Goal: Browse casually

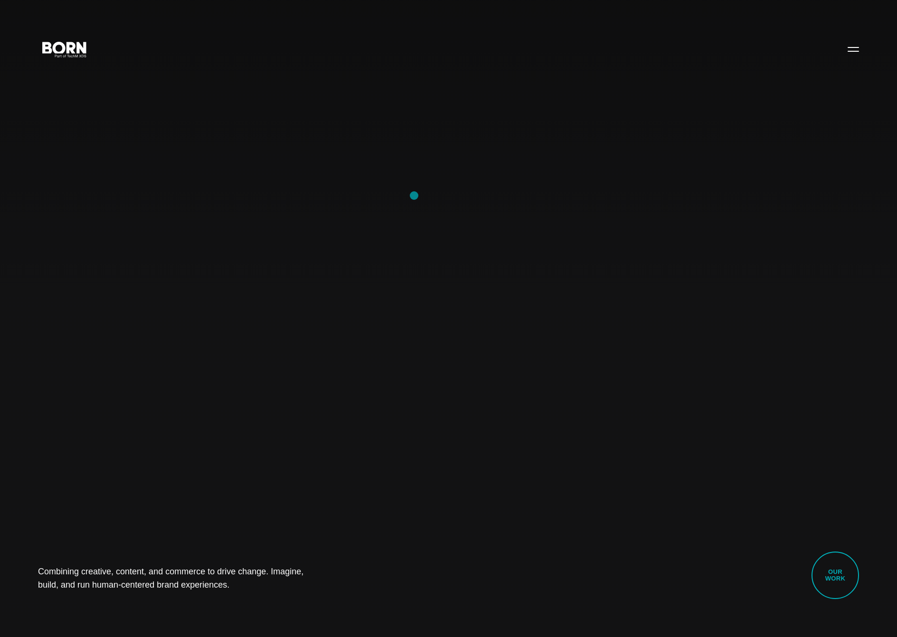
click at [414, 196] on div "Combining creative, content, and commerce to drive change. Imagine, build, and …" at bounding box center [448, 318] width 897 height 637
click at [664, 162] on div "Combining creative, content, and commerce to drive change. Imagine, build, and …" at bounding box center [448, 318] width 897 height 637
click at [502, 147] on div "Combining creative, content, and commerce to drive change. Imagine, build, and …" at bounding box center [448, 318] width 897 height 637
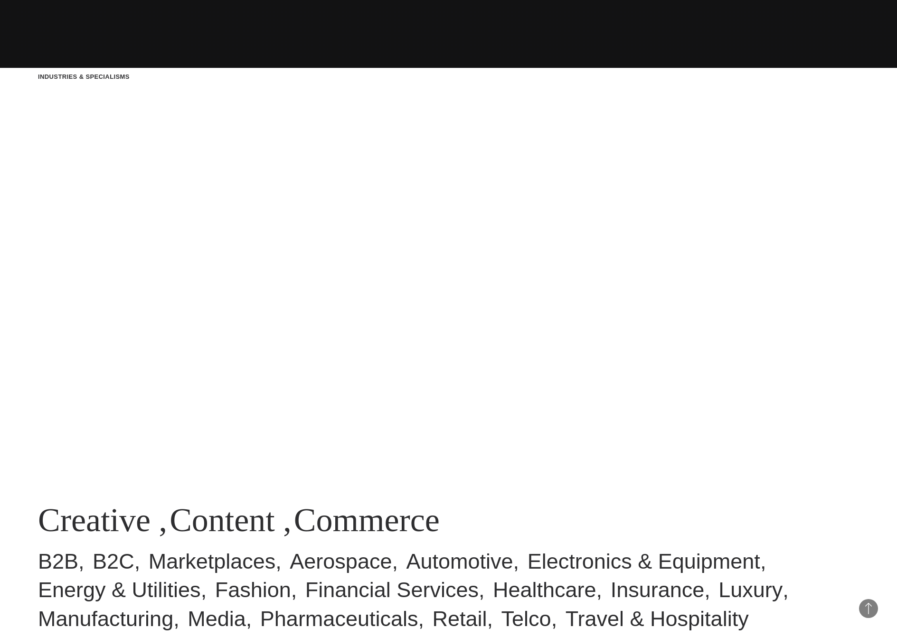
scroll to position [569, 0]
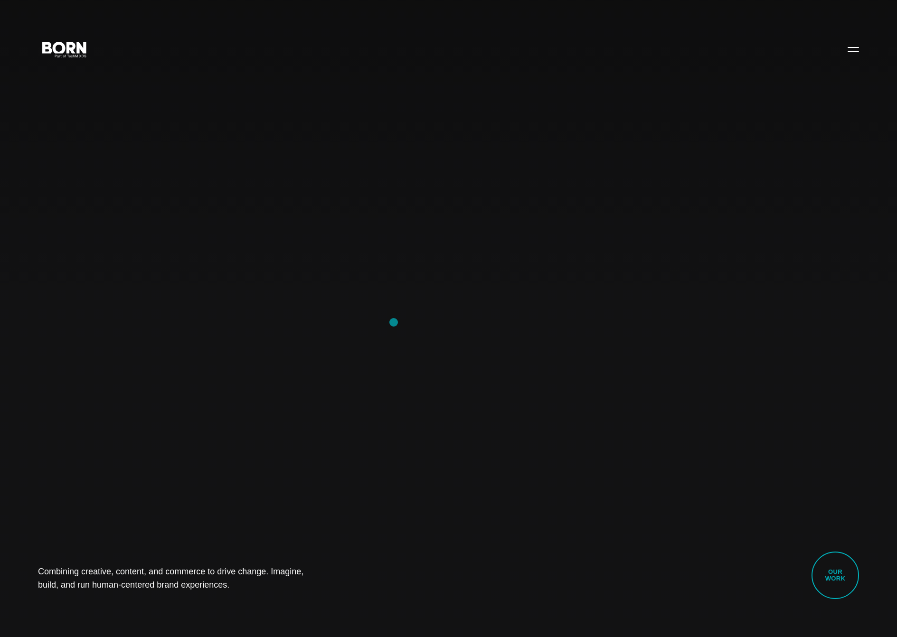
click at [393, 322] on div "Combining creative, content, and commerce to drive change. Imagine, build, and …" at bounding box center [448, 318] width 897 height 637
click at [600, 410] on div "Combining creative, content, and commerce to drive change. Imagine, build, and …" at bounding box center [448, 318] width 897 height 637
